Goal: Find contact information: Find contact information

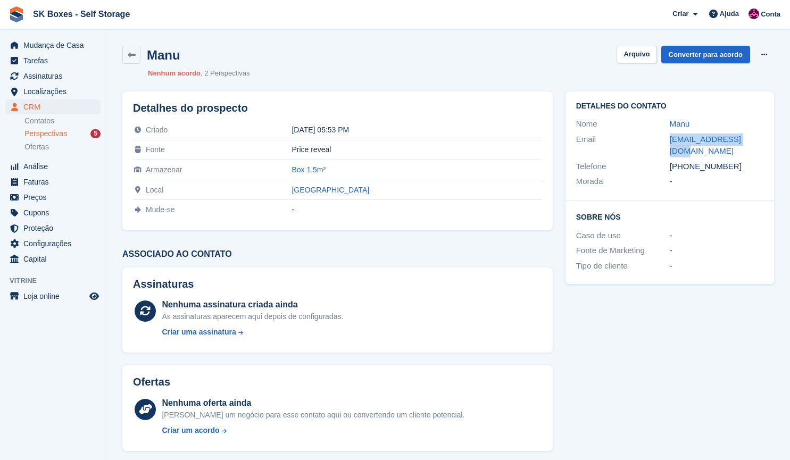
drag, startPoint x: 659, startPoint y: 137, endPoint x: 763, endPoint y: 136, distance: 104.3
click at [763, 136] on div "Email [EMAIL_ADDRESS][DOMAIN_NAME]" at bounding box center [669, 145] width 187 height 27
copy div "[EMAIL_ADDRESS][DOMAIN_NAME]"
click at [647, 49] on button "Arquivo" at bounding box center [637, 55] width 40 height 18
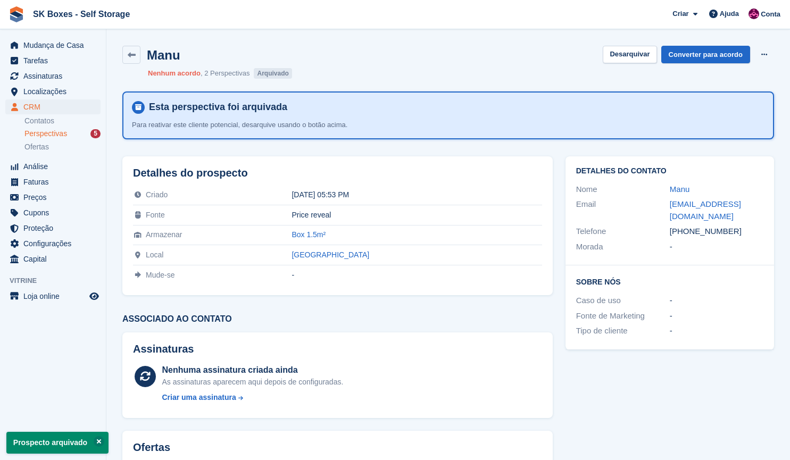
click at [86, 135] on div "Perspectivas 5" at bounding box center [62, 134] width 76 height 10
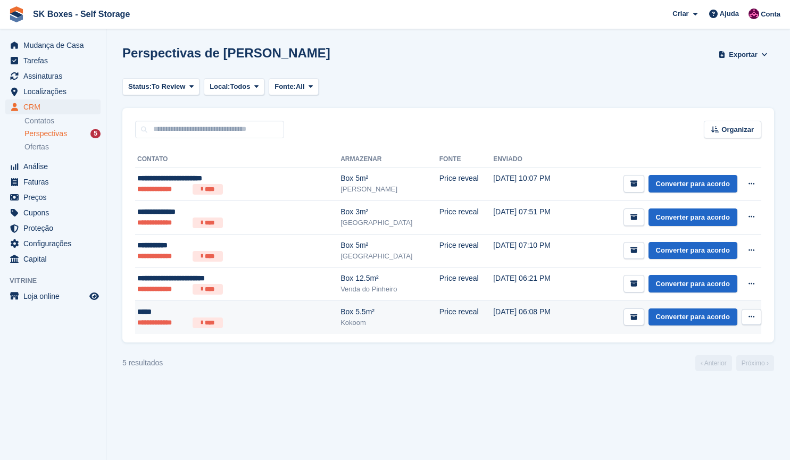
click at [204, 321] on li "****" at bounding box center [208, 323] width 30 height 11
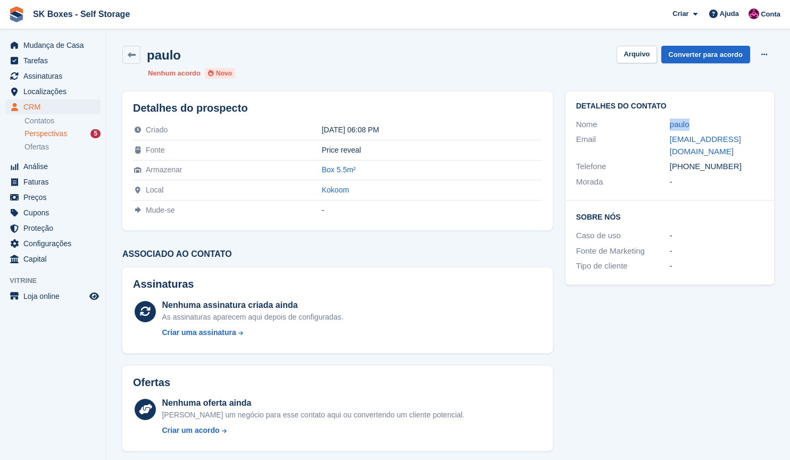
drag, startPoint x: 660, startPoint y: 128, endPoint x: 698, endPoint y: 129, distance: 37.8
click at [698, 129] on div "Nome paulo" at bounding box center [669, 124] width 187 height 15
copy div "paulo"
drag, startPoint x: 660, startPoint y: 140, endPoint x: 776, endPoint y: 145, distance: 116.6
click at [776, 145] on div "Detalhes do contato Nome paulo Email ju_mendes1@hotmail.com Telefone +351964937…" at bounding box center [669, 188] width 221 height 206
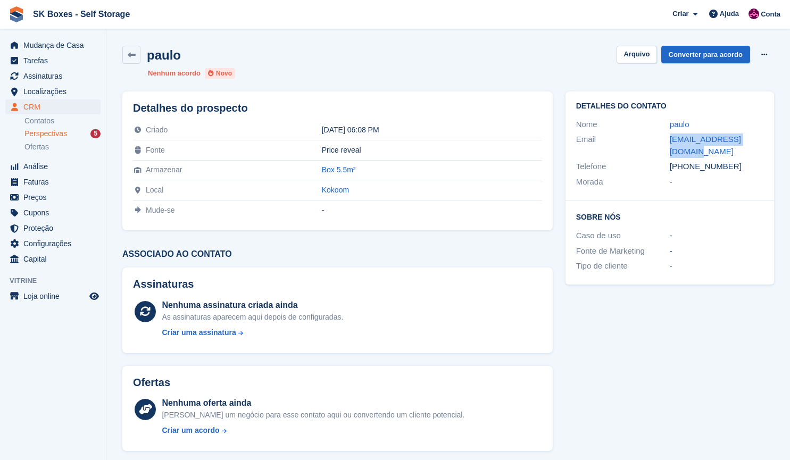
copy div "ju_mendes1@hotmail.com"
drag, startPoint x: 745, startPoint y: 160, endPoint x: 689, endPoint y: 158, distance: 55.9
click at [689, 161] on div "+351964937297" at bounding box center [717, 167] width 94 height 12
copy div "964937297"
click at [650, 57] on button "Arquivo" at bounding box center [637, 55] width 40 height 18
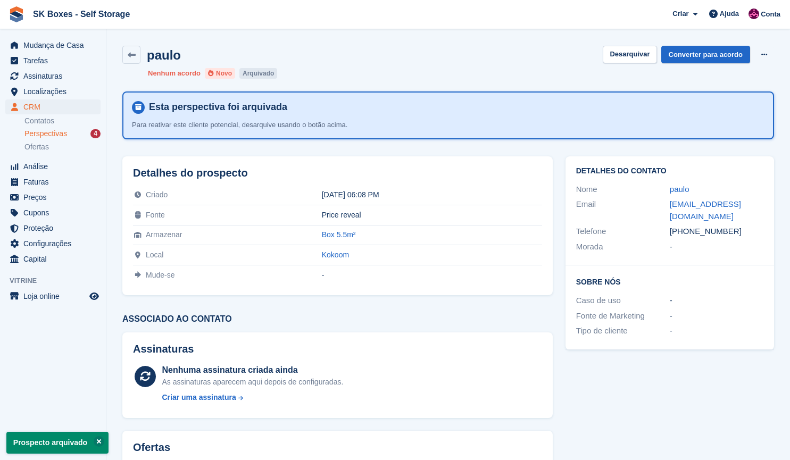
click at [53, 134] on span "Perspectivas" at bounding box center [45, 134] width 43 height 10
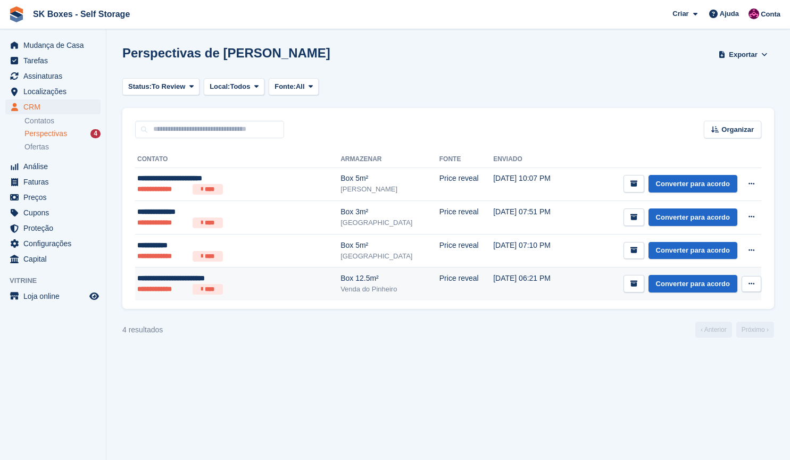
click at [202, 297] on td "**********" at bounding box center [237, 284] width 205 height 33
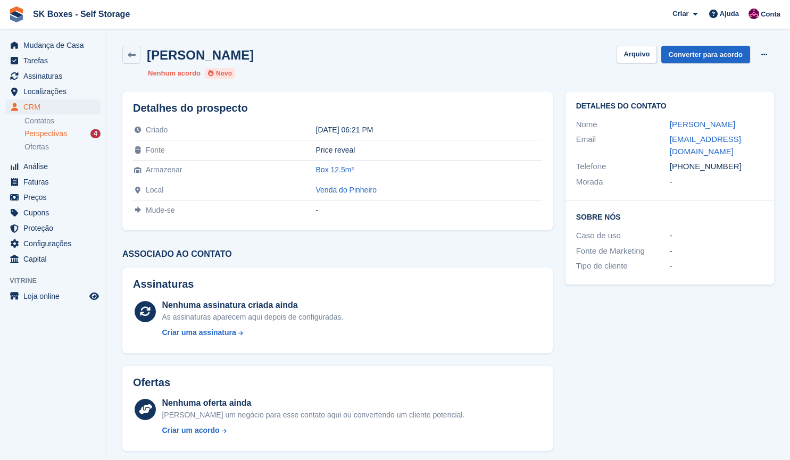
drag, startPoint x: 662, startPoint y: 123, endPoint x: 791, endPoint y: 121, distance: 128.8
click at [790, 121] on html "SK Boxes - Self Storage Criar Subscrição Fatura Contato Negócio Desconto Página…" at bounding box center [395, 230] width 790 height 460
copy div "Caroline Choisnet Lesueur"
drag, startPoint x: 697, startPoint y: 152, endPoint x: 663, endPoint y: 137, distance: 36.9
click at [663, 137] on div "Email carolo.couture@gmail.com" at bounding box center [669, 145] width 187 height 27
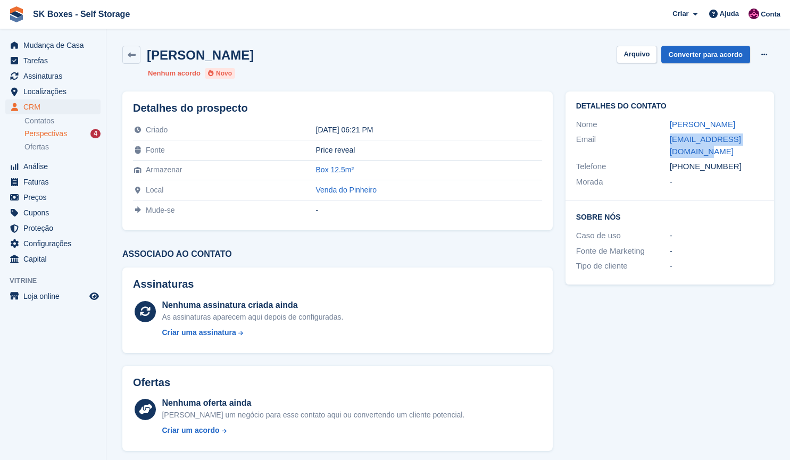
copy div "carolo.couture@gmail.com"
drag, startPoint x: 739, startPoint y: 162, endPoint x: 687, endPoint y: 169, distance: 52.1
click at [687, 169] on div "+351917252307" at bounding box center [717, 167] width 94 height 12
copy div "917252307"
click at [628, 57] on button "Arquivo" at bounding box center [637, 55] width 40 height 18
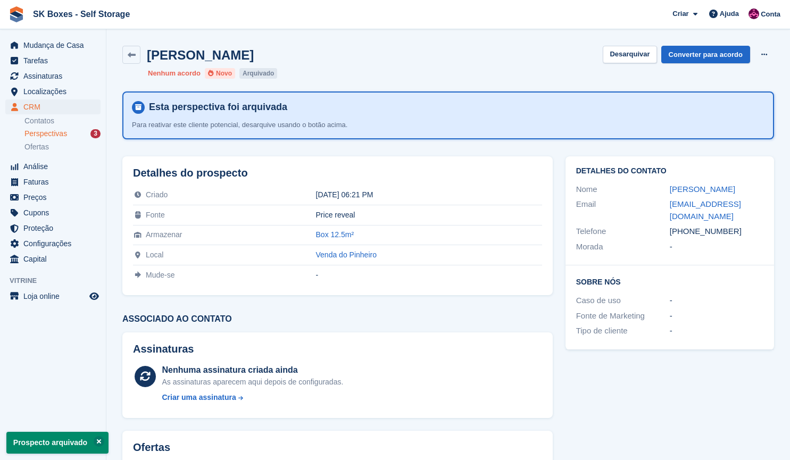
click at [78, 130] on div "Perspectivas 3" at bounding box center [62, 134] width 76 height 10
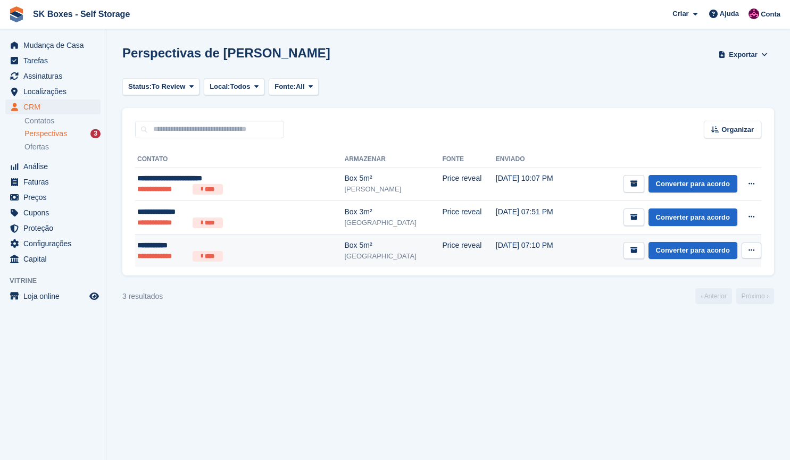
click at [254, 246] on div "**********" at bounding box center [213, 245] width 152 height 11
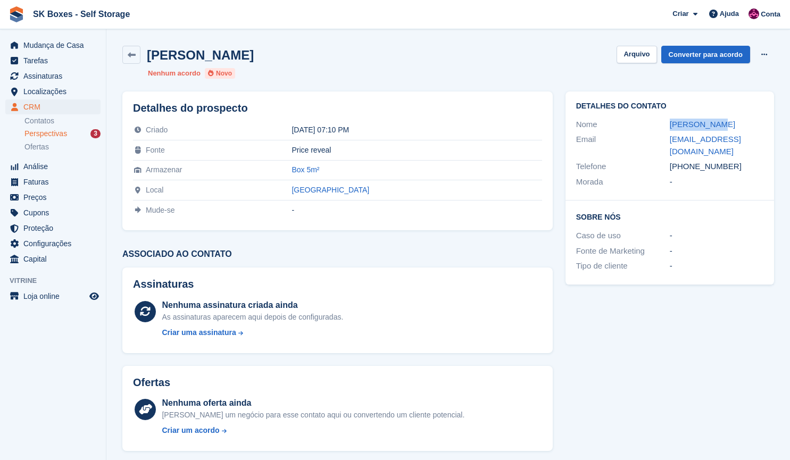
drag, startPoint x: 666, startPoint y: 123, endPoint x: 728, endPoint y: 121, distance: 62.8
click at [728, 121] on div "Nome Paulo Costa" at bounding box center [669, 124] width 187 height 15
copy div "Paulo Costa"
drag, startPoint x: 734, startPoint y: 158, endPoint x: 686, endPoint y: 158, distance: 48.4
click at [686, 161] on div "+351964305134" at bounding box center [717, 167] width 94 height 12
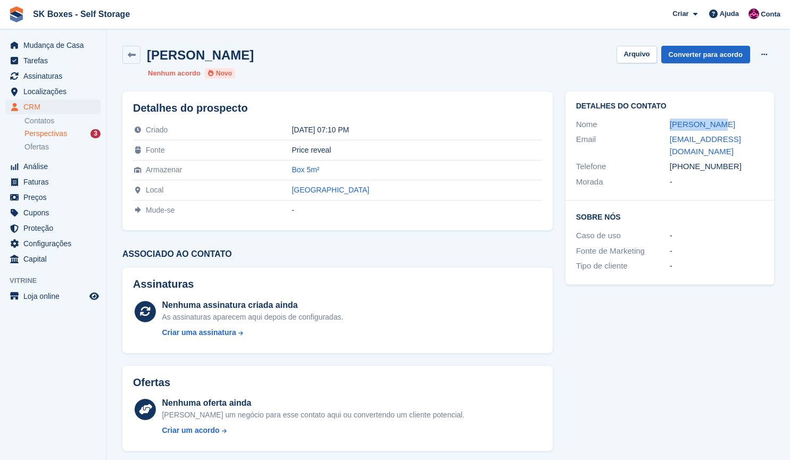
copy div "964305134"
drag, startPoint x: 663, startPoint y: 139, endPoint x: 765, endPoint y: 143, distance: 101.7
click at [765, 143] on div "Detalhes do contato Nome Paulo Costa Email paulomrcosta@gmail.com Telefone +351…" at bounding box center [670, 146] width 209 height 109
copy div "paulomrcosta@gmail.com"
click at [644, 55] on button "Arquivo" at bounding box center [637, 55] width 40 height 18
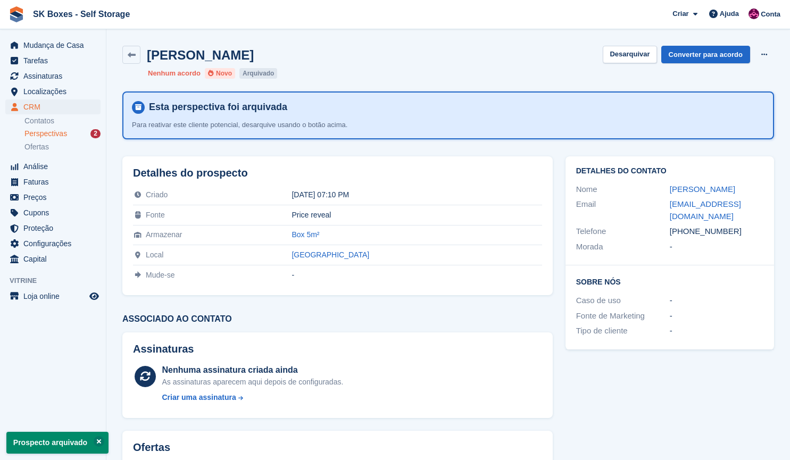
click at [75, 136] on div "Perspectivas 2" at bounding box center [62, 134] width 76 height 10
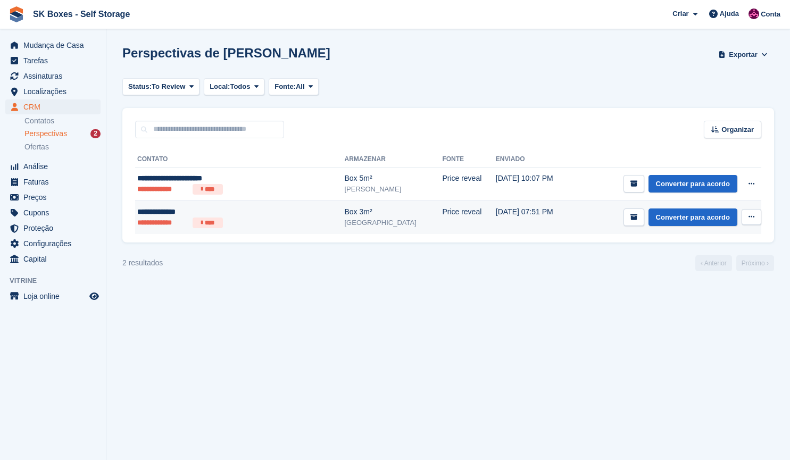
click at [185, 216] on div "**********" at bounding box center [213, 211] width 152 height 11
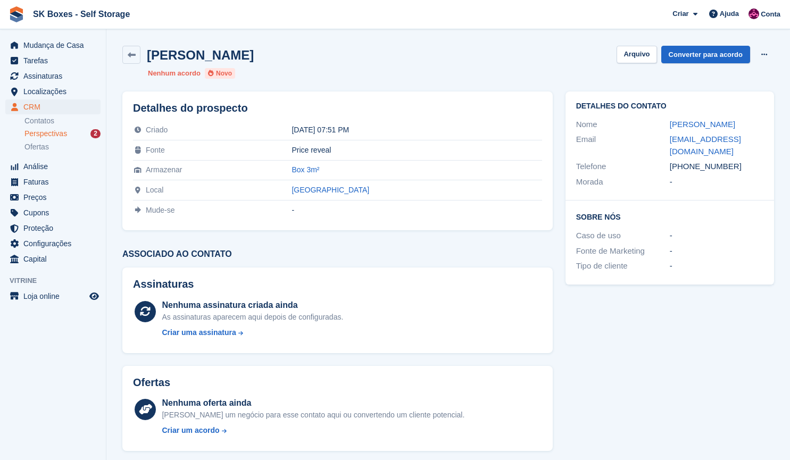
drag, startPoint x: 650, startPoint y: 122, endPoint x: 733, endPoint y: 125, distance: 82.5
click at [733, 125] on div "Nome [PERSON_NAME]" at bounding box center [669, 124] width 187 height 15
copy div "[PERSON_NAME]"
drag, startPoint x: 733, startPoint y: 162, endPoint x: 687, endPoint y: 169, distance: 46.7
click at [687, 169] on div "+351939044498" at bounding box center [717, 167] width 94 height 12
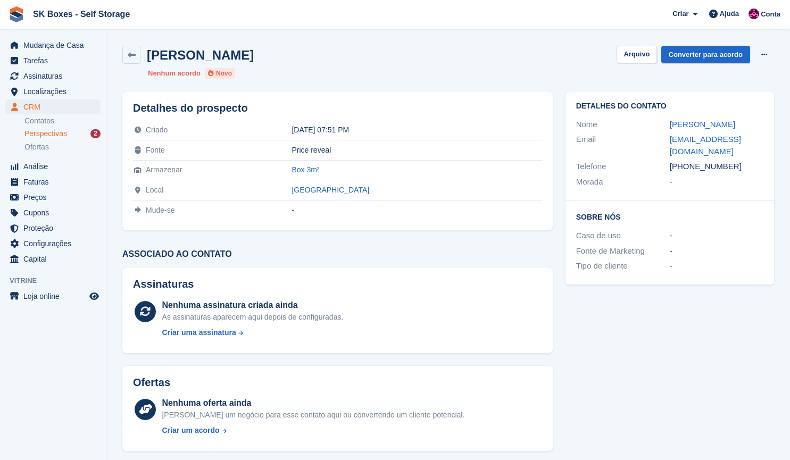
copy div "939044498"
drag, startPoint x: 724, startPoint y: 148, endPoint x: 668, endPoint y: 144, distance: 55.5
click at [668, 144] on div "Email dulcemariabessacarvalho@gmail.com" at bounding box center [669, 145] width 187 height 27
copy div "dulcemariabessacarvalho@gmail.com"
click at [636, 63] on div "Dulce Carvalho Arquivo Converter para acordo Excluir cliente potencial" at bounding box center [448, 55] width 652 height 18
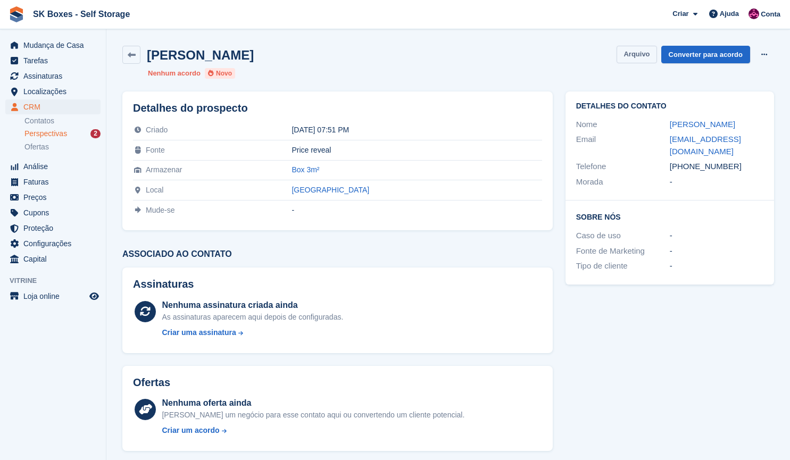
click at [634, 57] on button "Arquivo" at bounding box center [637, 55] width 40 height 18
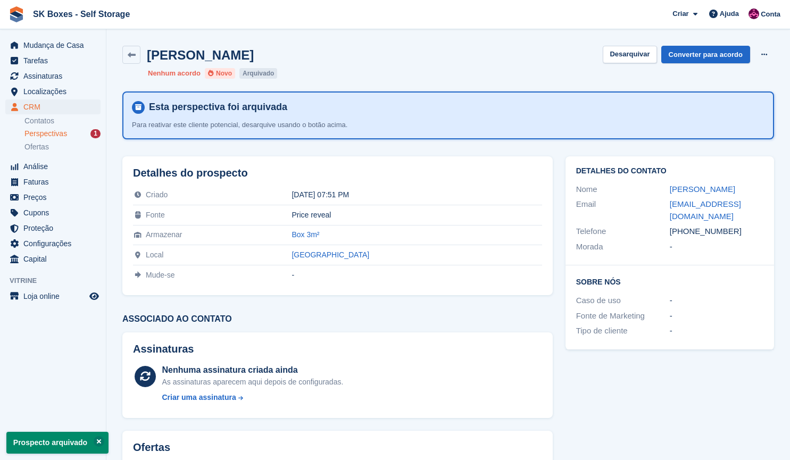
click at [33, 139] on link "Perspectivas 1" at bounding box center [62, 133] width 76 height 11
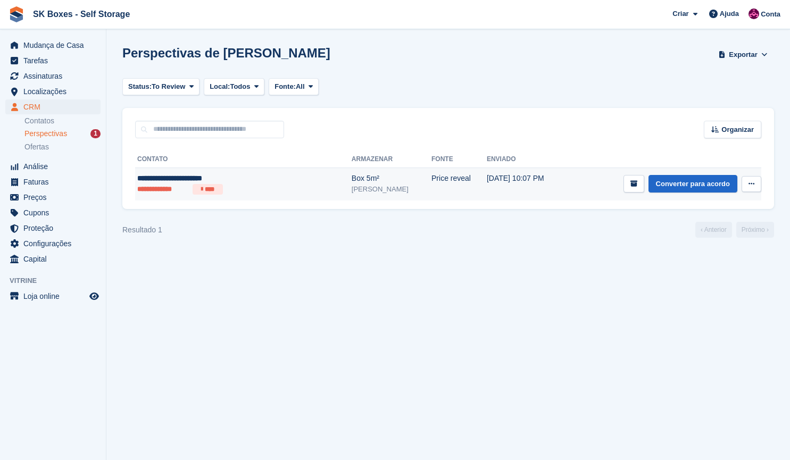
click at [168, 180] on div "**********" at bounding box center [213, 178] width 152 height 11
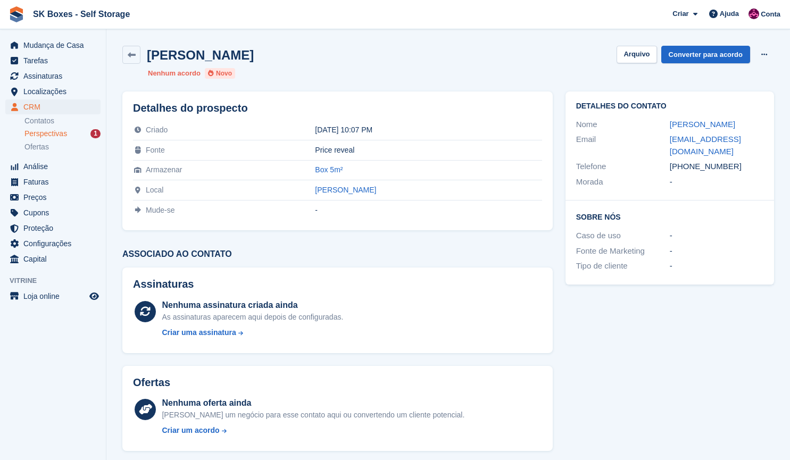
drag, startPoint x: 659, startPoint y: 121, endPoint x: 760, endPoint y: 121, distance: 100.6
click at [760, 121] on div "Nome Jessica Aline Dos santos" at bounding box center [669, 124] width 187 height 15
copy div "Jessica Aline Dos santos"
drag, startPoint x: 739, startPoint y: 172, endPoint x: 688, endPoint y: 168, distance: 51.3
click at [688, 168] on div "+351915015336" at bounding box center [717, 167] width 94 height 12
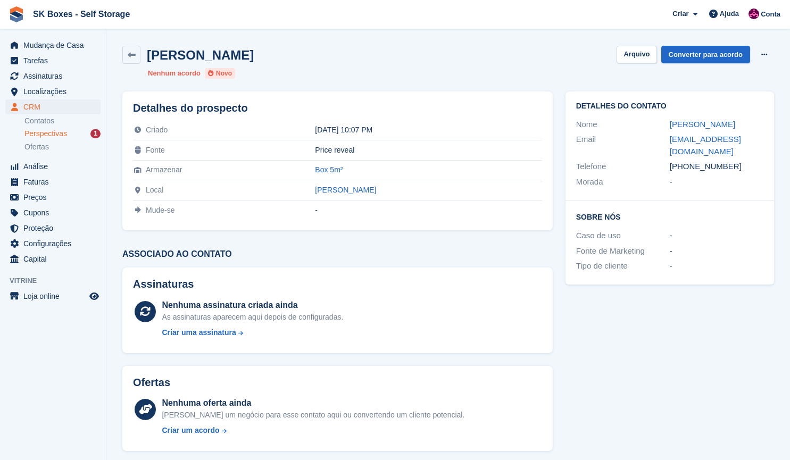
copy div "915015336"
drag, startPoint x: 694, startPoint y: 152, endPoint x: 664, endPoint y: 140, distance: 31.8
click at [664, 140] on div "Email jessica.santtos2@outlook.com" at bounding box center [669, 145] width 187 height 27
copy div "jessica.santtos2@outlook.com"
click at [744, 158] on div "Email jessica.santtos2@outlook.com" at bounding box center [669, 145] width 187 height 27
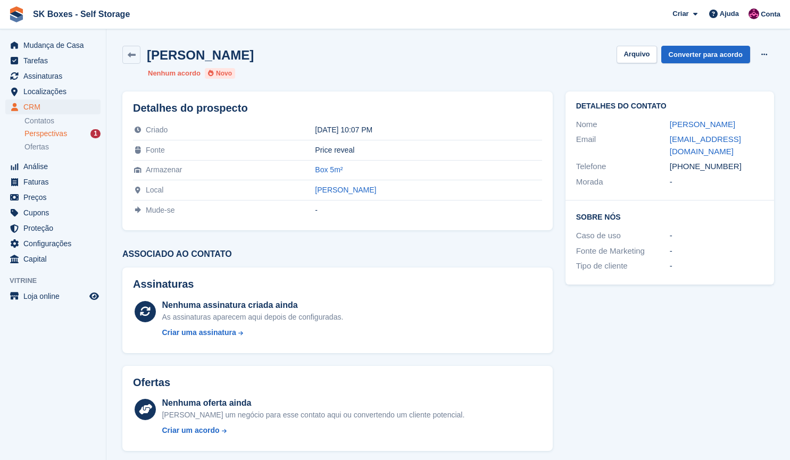
drag, startPoint x: 736, startPoint y: 166, endPoint x: 687, endPoint y: 168, distance: 49.0
click at [687, 168] on div "+351915015336" at bounding box center [717, 167] width 94 height 12
copy div "915015336"
click at [634, 57] on button "Arquivo" at bounding box center [637, 55] width 40 height 18
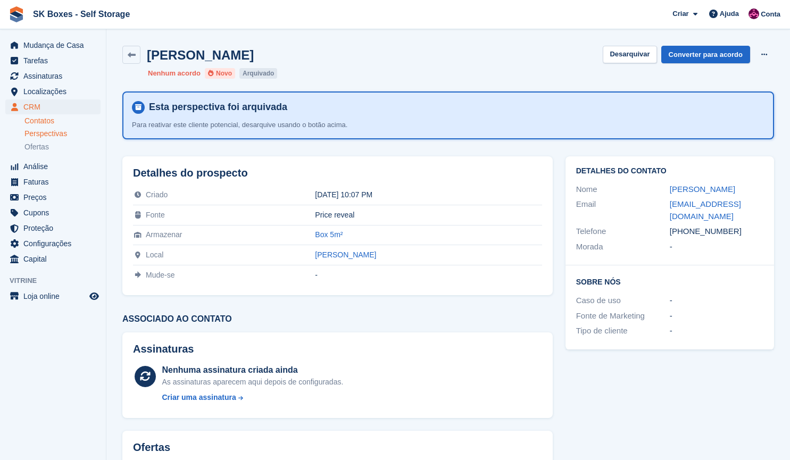
click at [40, 120] on link "Contatos" at bounding box center [62, 121] width 76 height 10
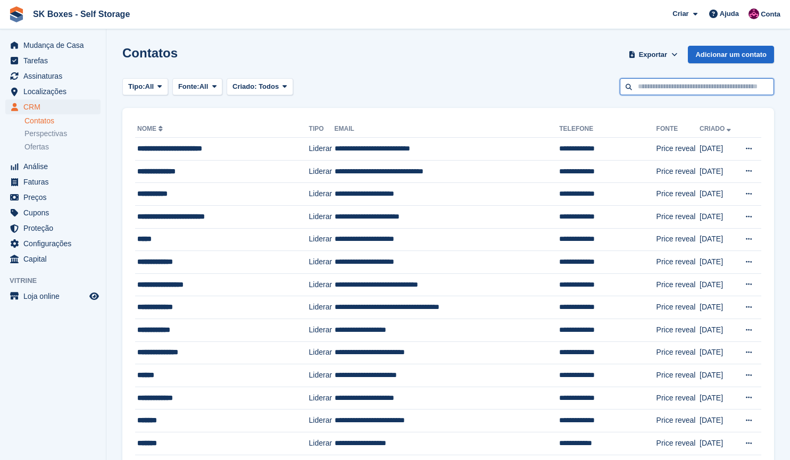
click at [653, 90] on input "text" at bounding box center [697, 87] width 154 height 18
paste input "**********"
type input "**********"
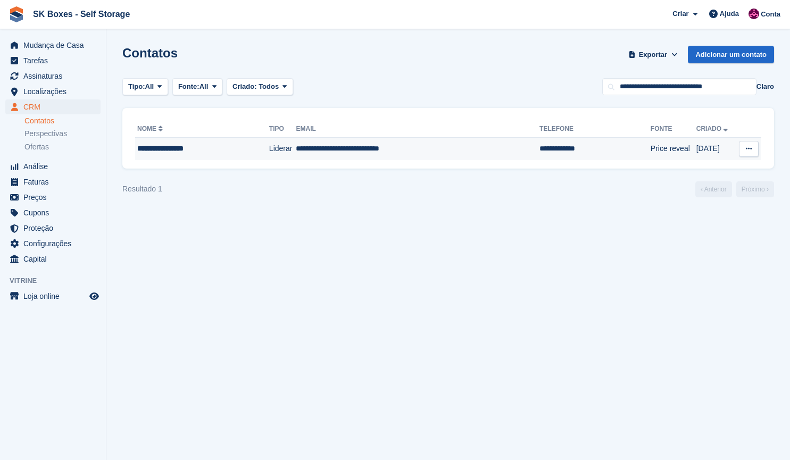
click at [443, 157] on td "**********" at bounding box center [418, 149] width 244 height 22
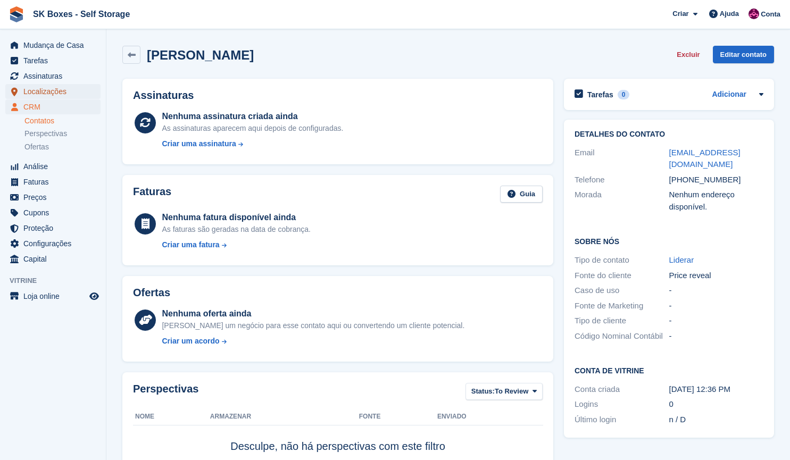
click at [49, 90] on span "Localizações" at bounding box center [55, 91] width 64 height 15
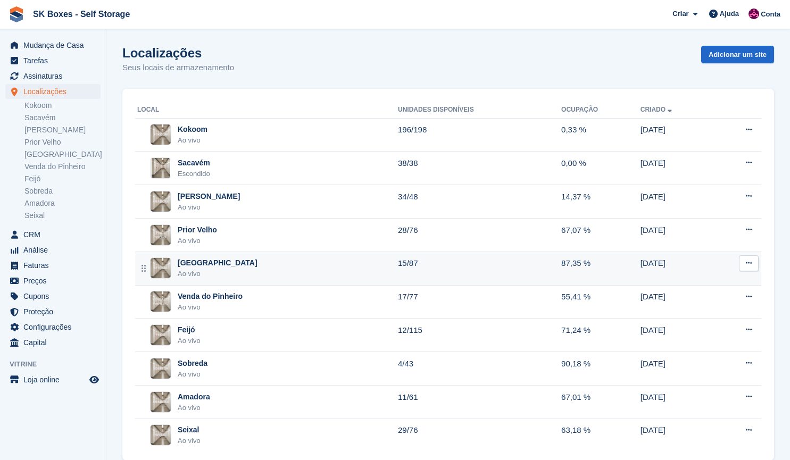
click at [206, 268] on div "Setúbal Ao vivo" at bounding box center [267, 269] width 261 height 22
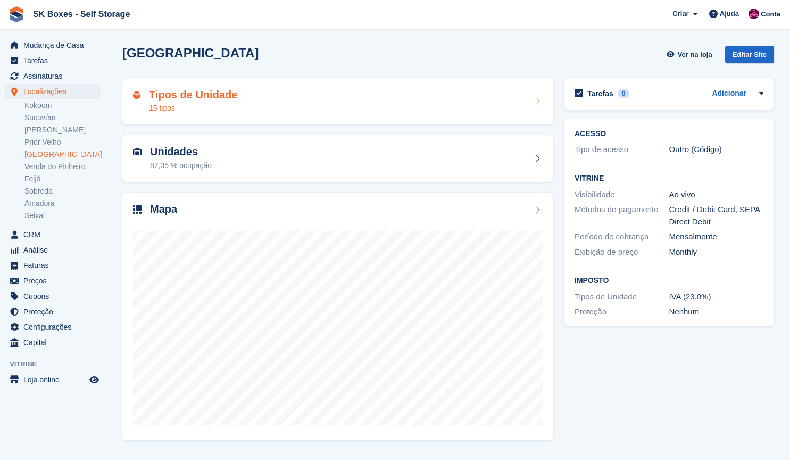
click at [197, 100] on h2 "Tipos de Unidade" at bounding box center [193, 95] width 88 height 12
